Goal: Transaction & Acquisition: Purchase product/service

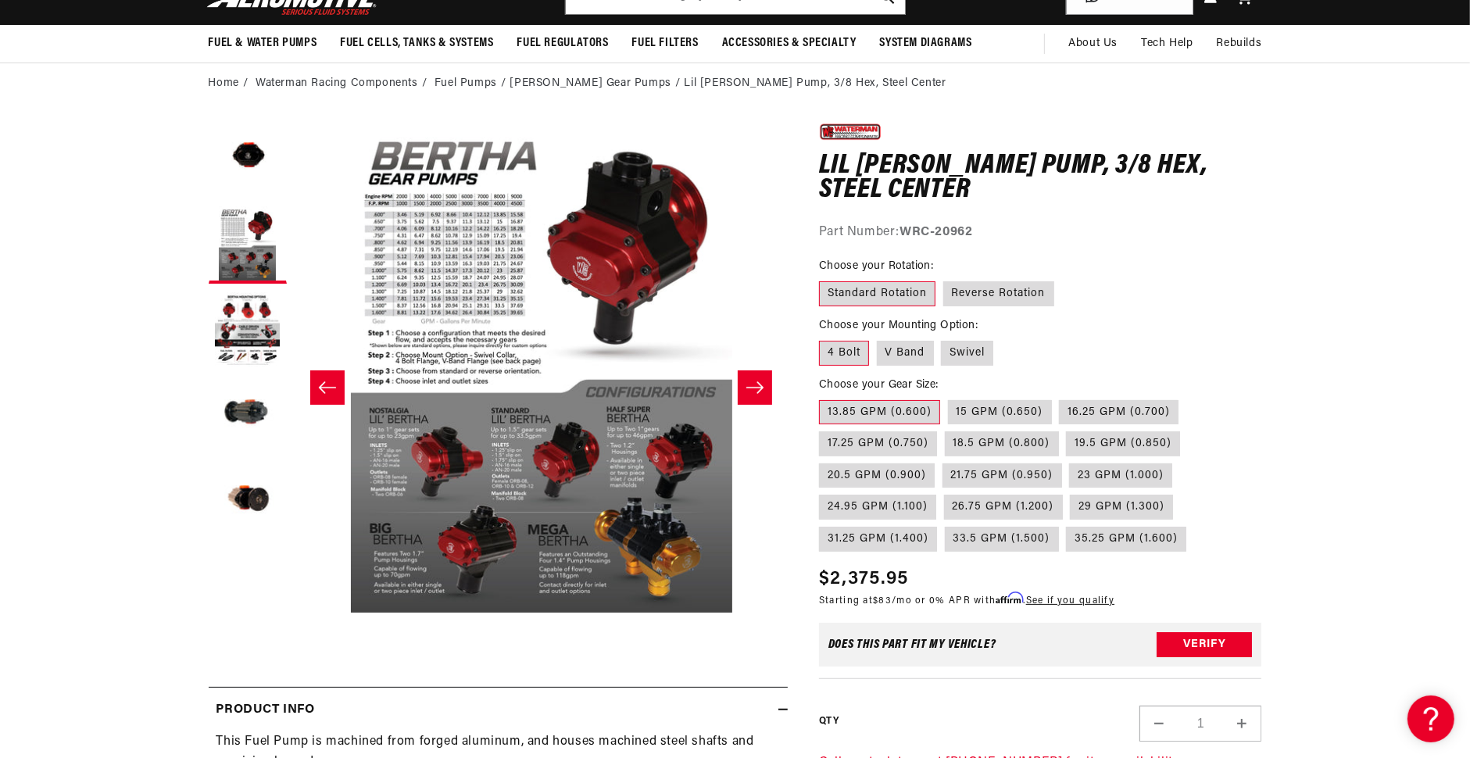
scroll to position [0, 2971]
click at [896, 358] on label "V Band" at bounding box center [905, 353] width 57 height 25
click at [877, 338] on input "V Band" at bounding box center [877, 338] width 1 height 1
radio input "true"
click at [977, 352] on label "Swivel" at bounding box center [967, 353] width 52 height 25
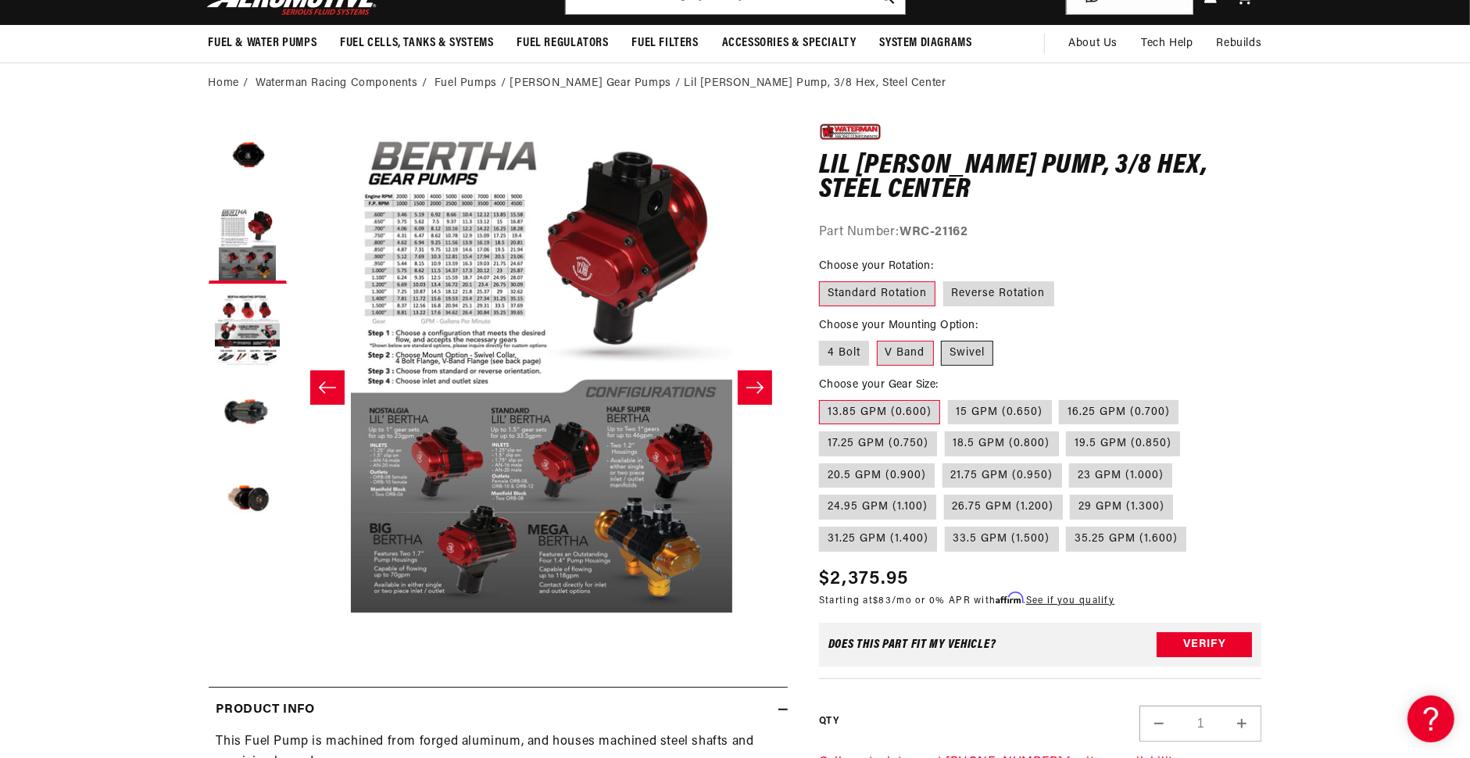
click at [942, 338] on input "Swivel" at bounding box center [941, 338] width 1 height 1
radio input "true"
click at [1114, 547] on label "35.25 GPM (1.600)" at bounding box center [1126, 539] width 120 height 25
click at [1067, 524] on input "35.25 GPM (1.600)" at bounding box center [1066, 523] width 1 height 1
radio input "true"
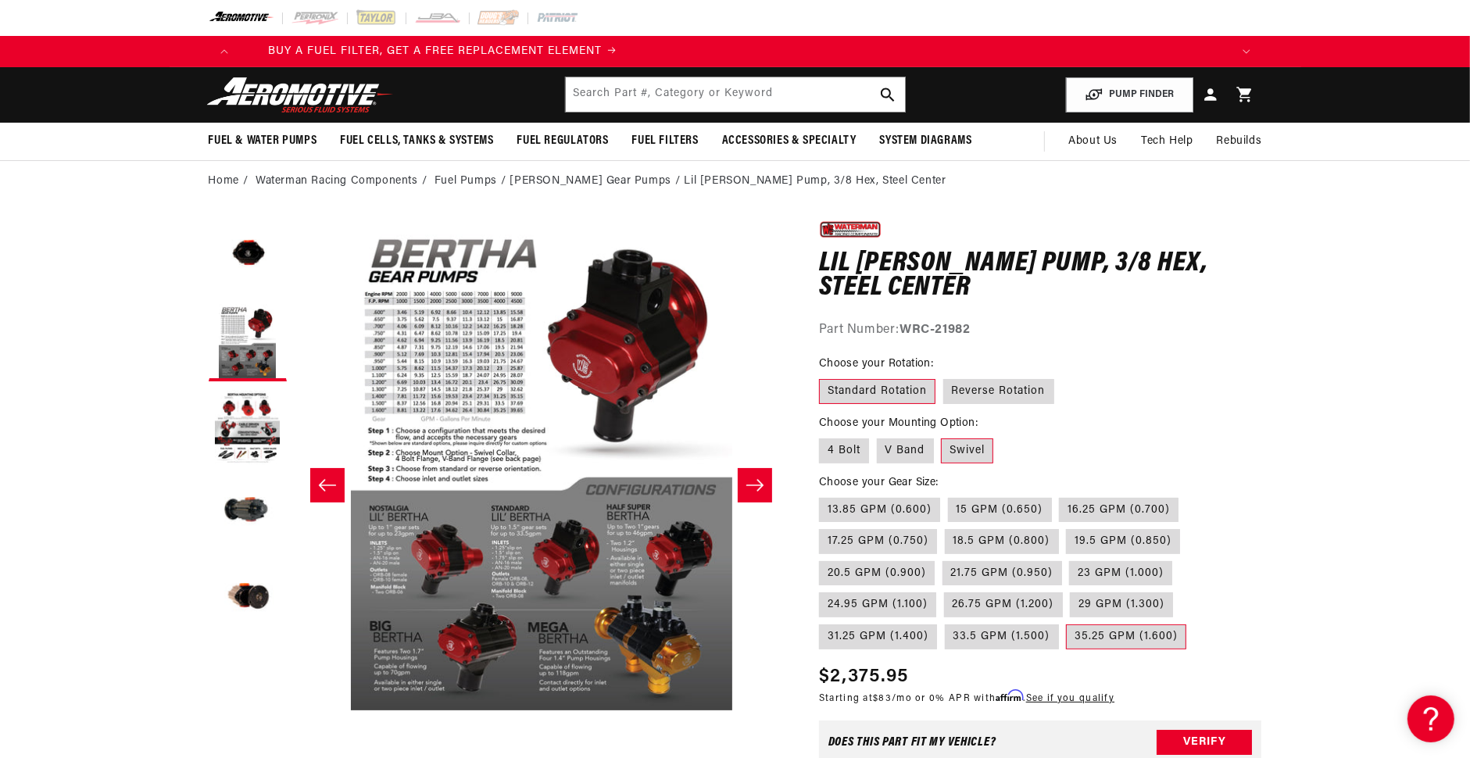
scroll to position [0, 1981]
